Goal: Task Accomplishment & Management: Manage account settings

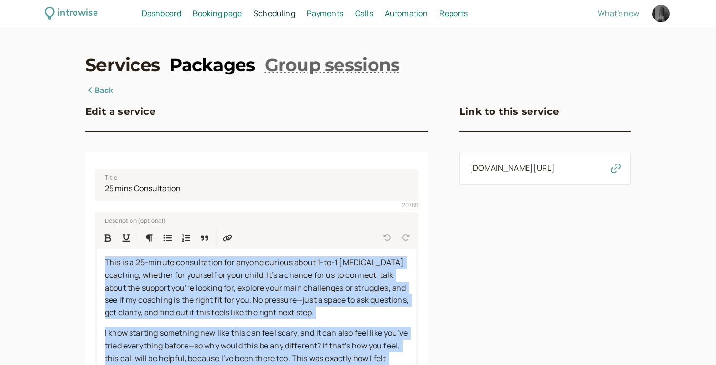
click at [221, 71] on link "Packages" at bounding box center [211, 65] width 85 height 24
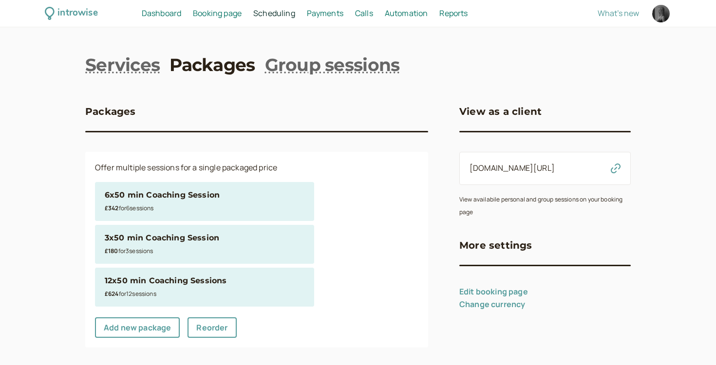
click at [163, 289] on div "£624 for 12 session s" at bounding box center [205, 293] width 200 height 13
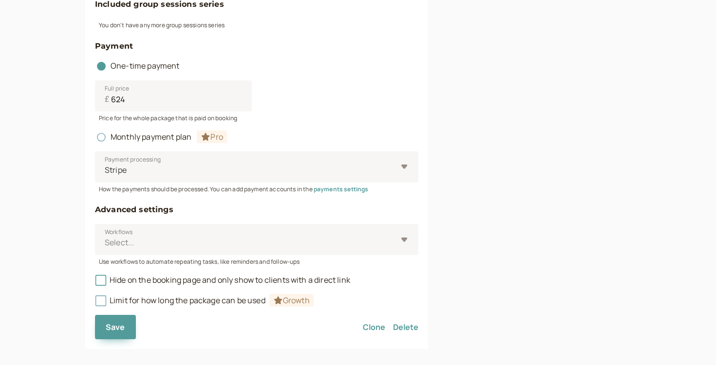
scroll to position [505, 0]
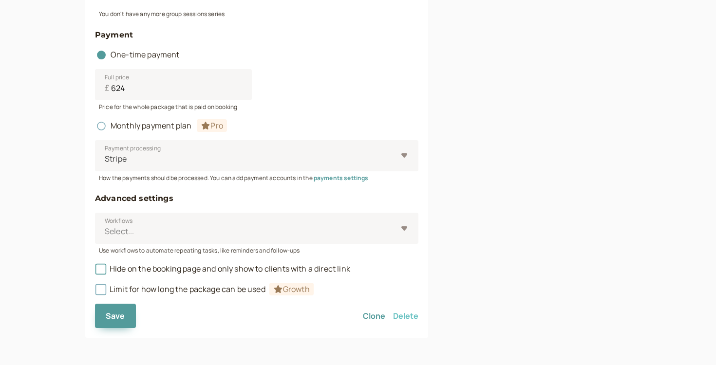
click at [413, 317] on button "Delete" at bounding box center [405, 316] width 25 height 24
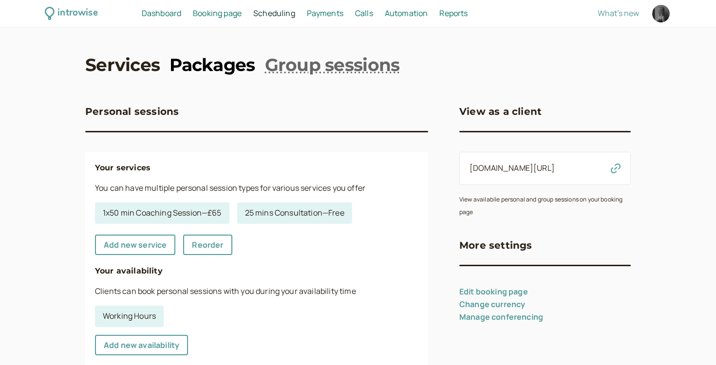
click at [233, 76] on link "Packages" at bounding box center [211, 65] width 85 height 24
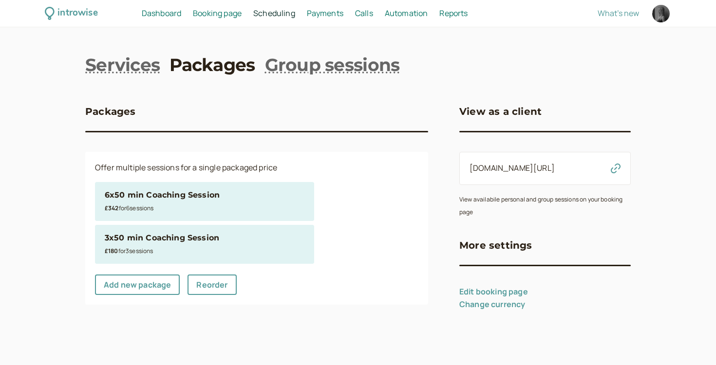
click at [126, 48] on div "introwise Dashboard Dashboard Booking page Booking Scheduling Scheduling Paymen…" at bounding box center [358, 182] width 716 height 365
click at [126, 74] on link "Services" at bounding box center [122, 65] width 75 height 24
